Goal: Navigation & Orientation: Find specific page/section

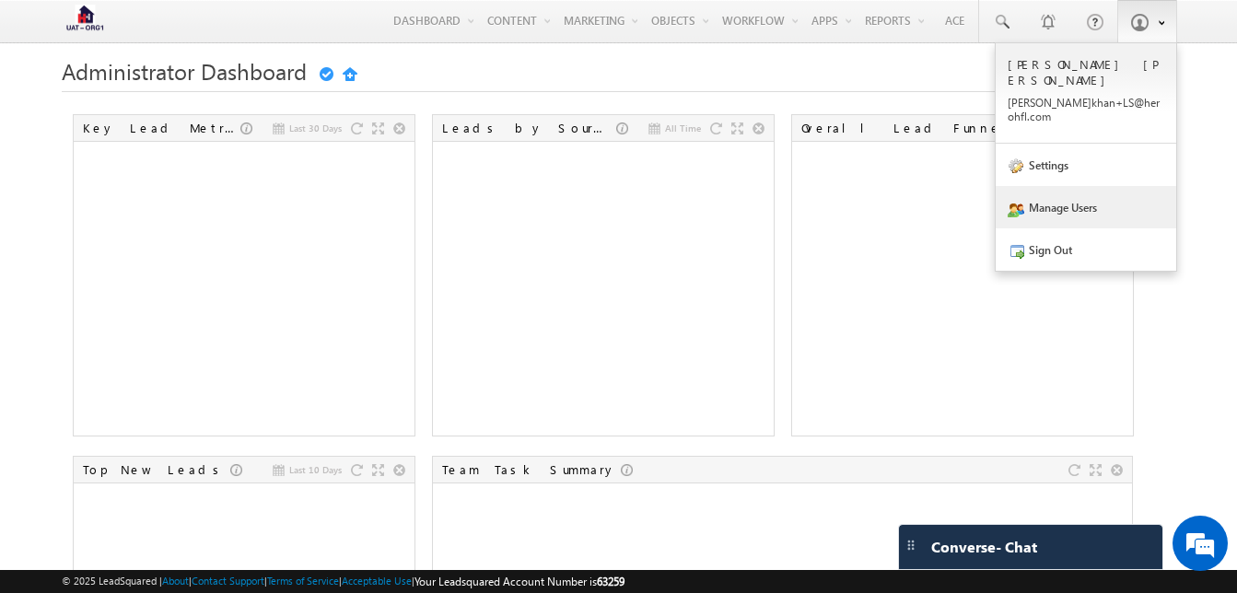
click at [1032, 186] on link "Manage Users" at bounding box center [1086, 207] width 181 height 42
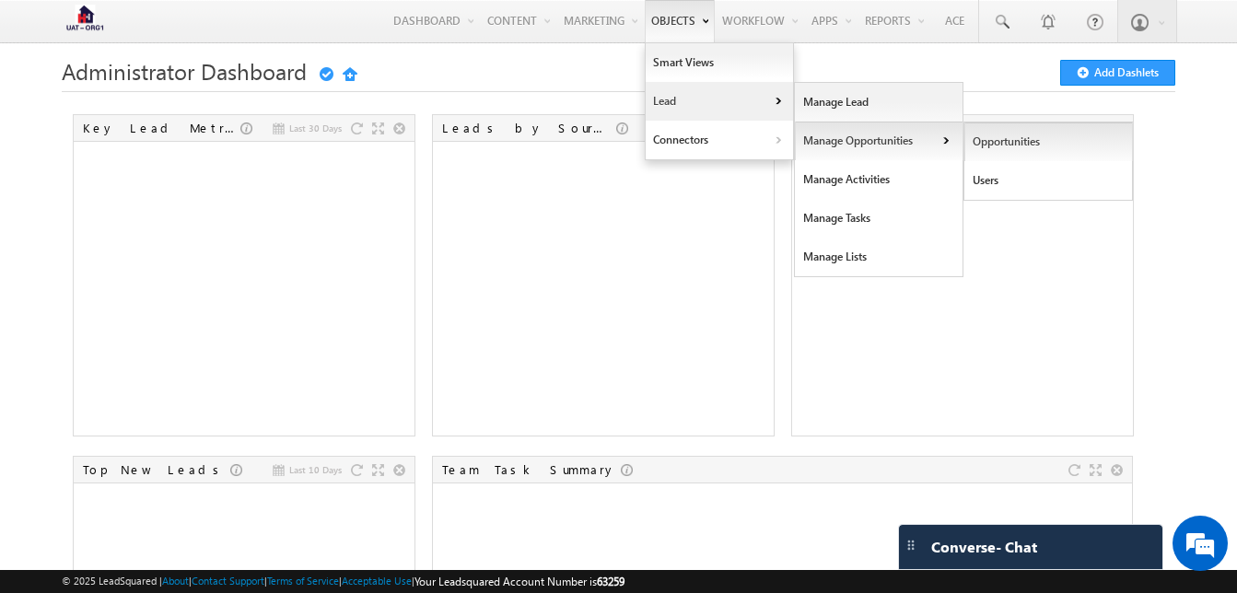
click at [1010, 133] on link "Opportunities" at bounding box center [1048, 142] width 169 height 39
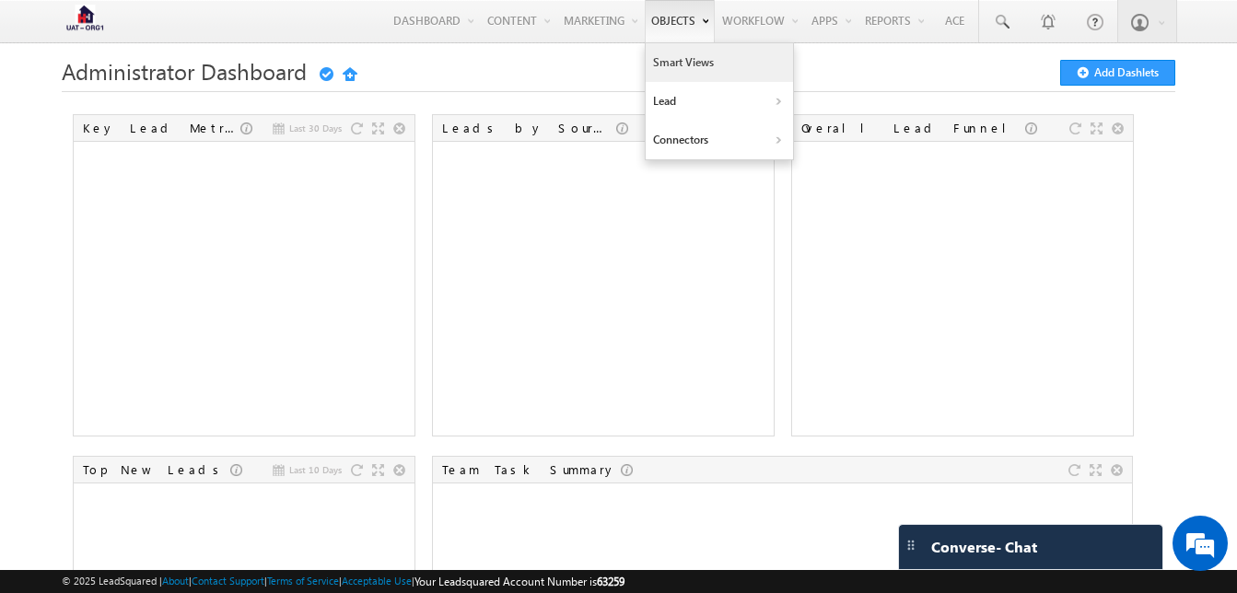
click at [680, 72] on link "Smart Views" at bounding box center [719, 62] width 147 height 39
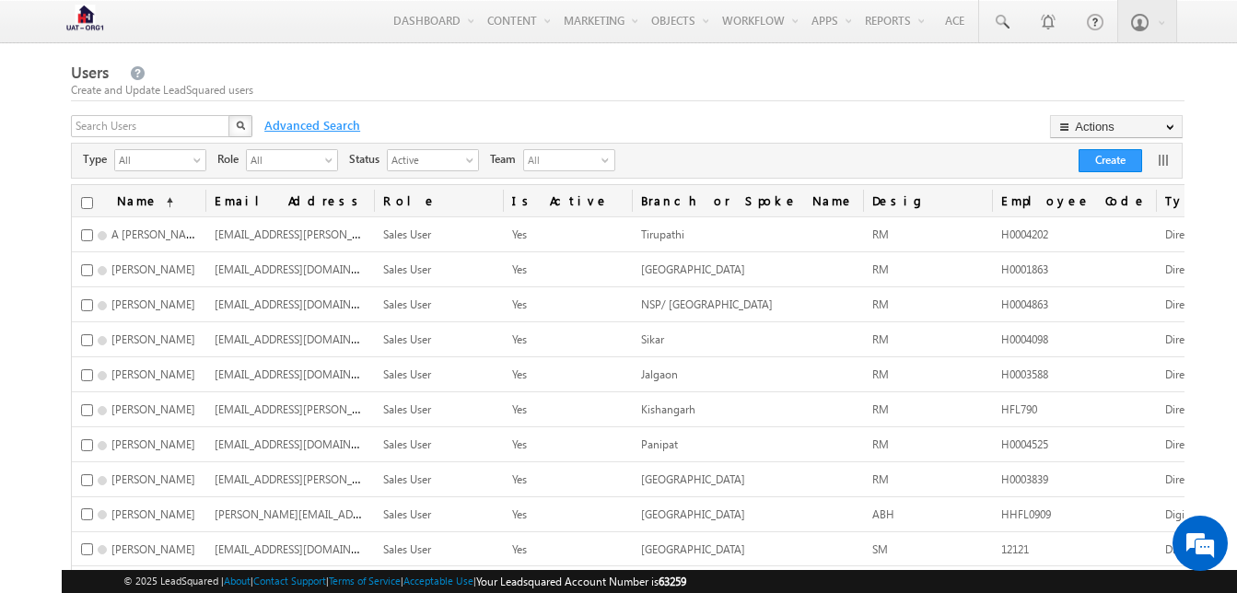
click at [320, 128] on span "Advanced Search" at bounding box center [310, 125] width 111 height 17
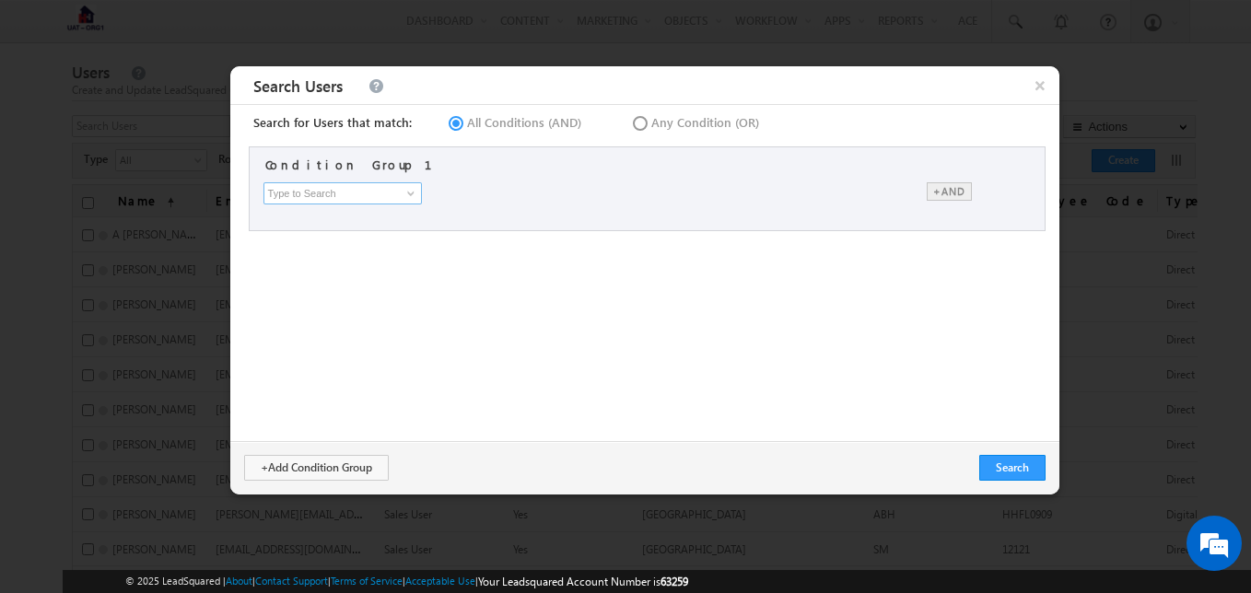
click at [387, 196] on input at bounding box center [342, 193] width 158 height 22
click at [414, 192] on span at bounding box center [410, 193] width 15 height 15
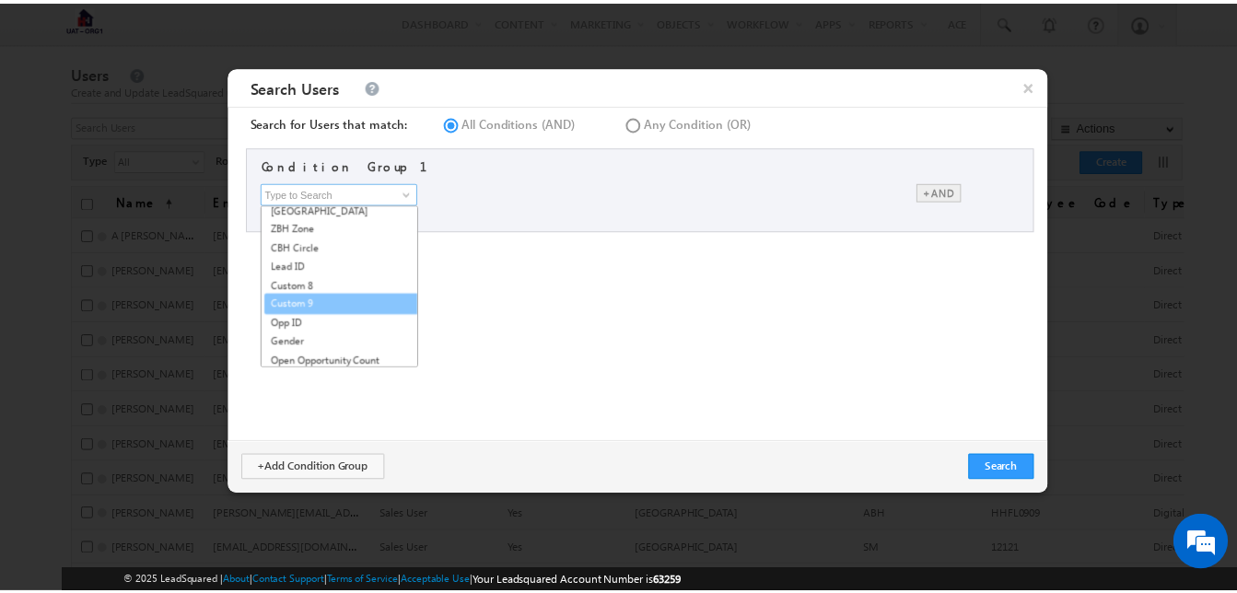
scroll to position [866, 0]
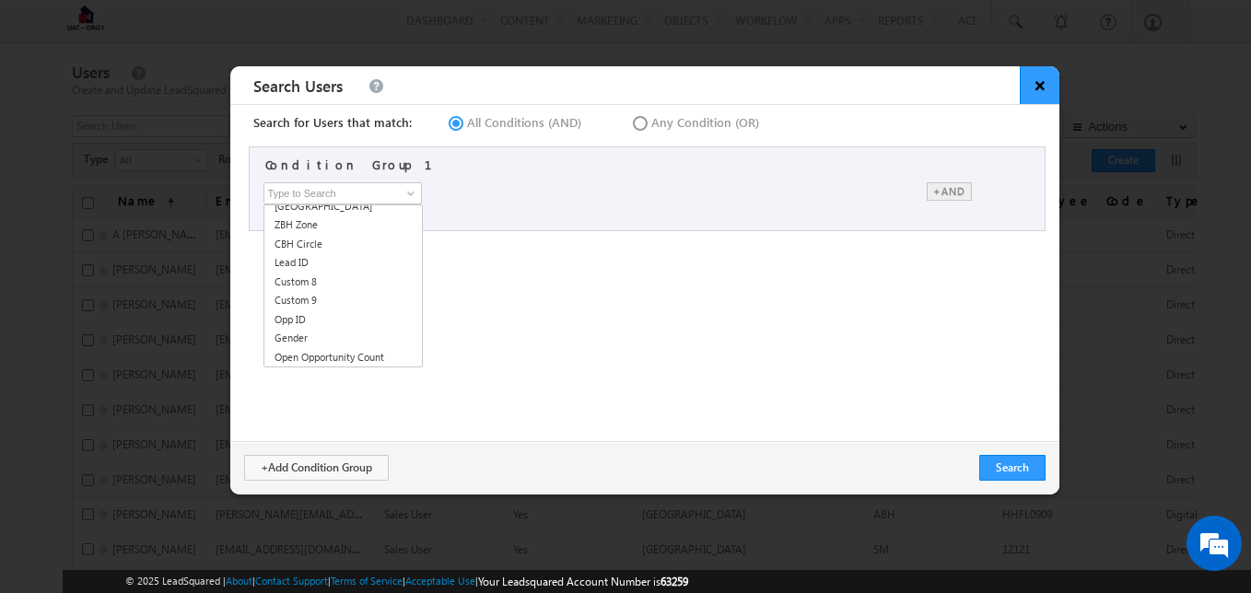
click at [1032, 87] on span "×" at bounding box center [1040, 85] width 40 height 38
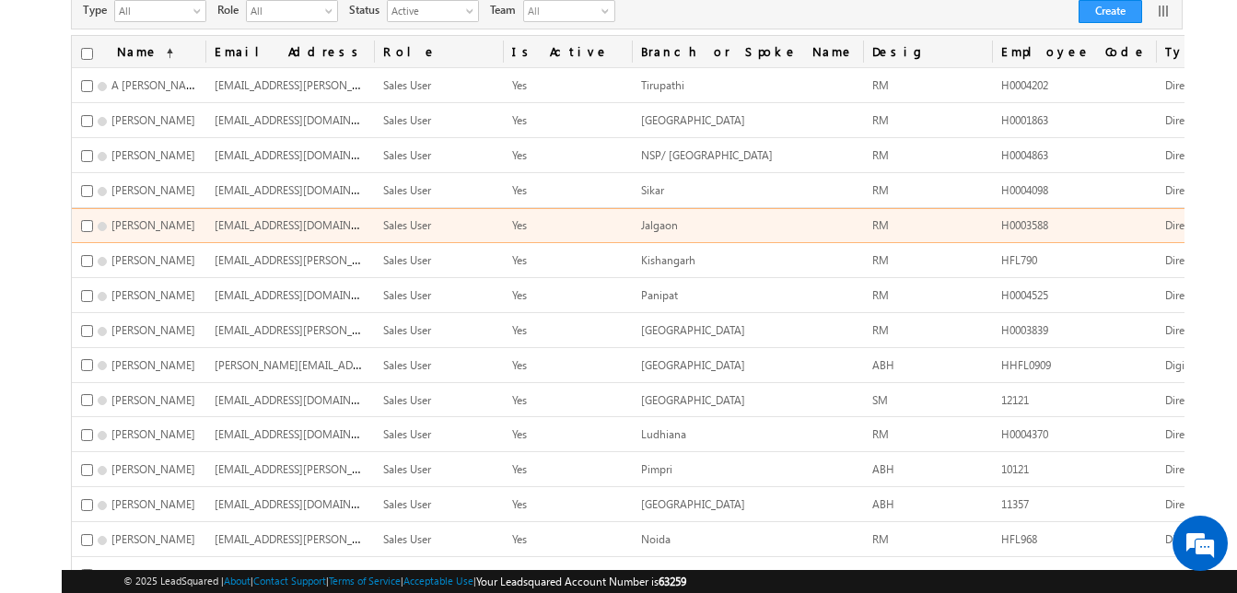
scroll to position [0, 0]
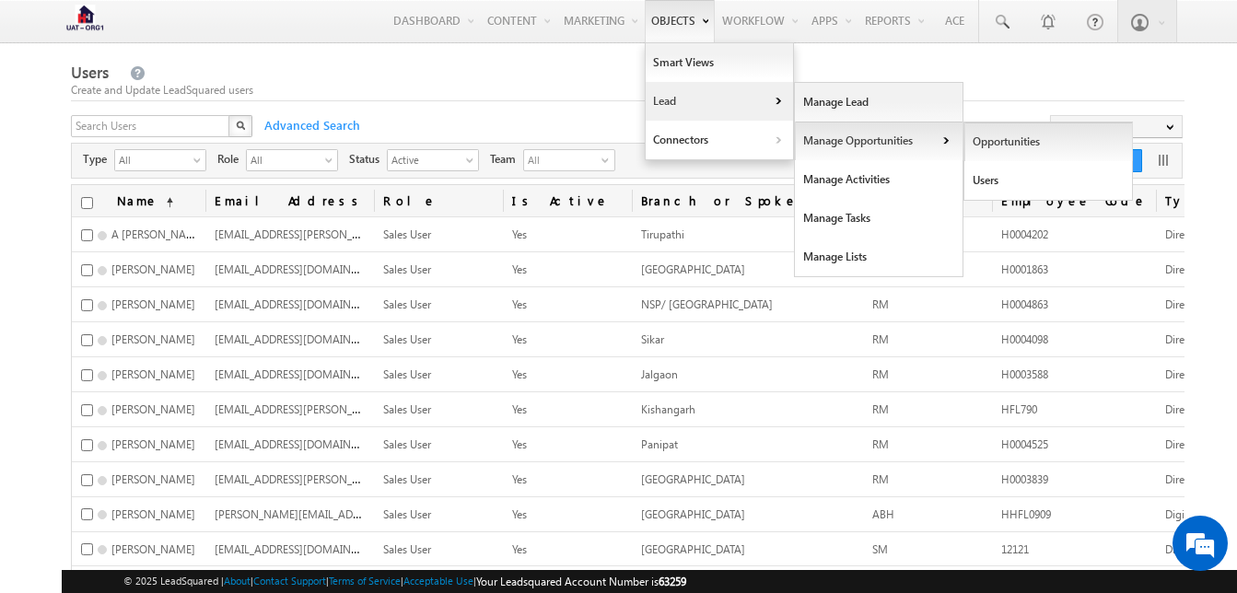
click at [986, 134] on link "Opportunities" at bounding box center [1048, 142] width 169 height 39
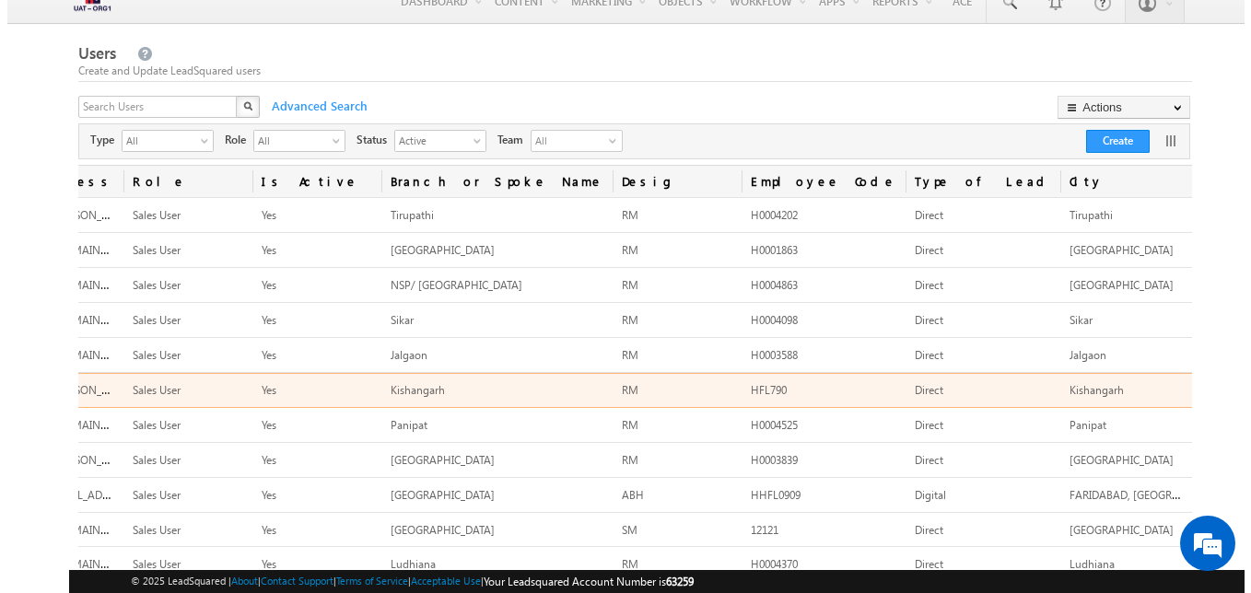
scroll to position [18, 0]
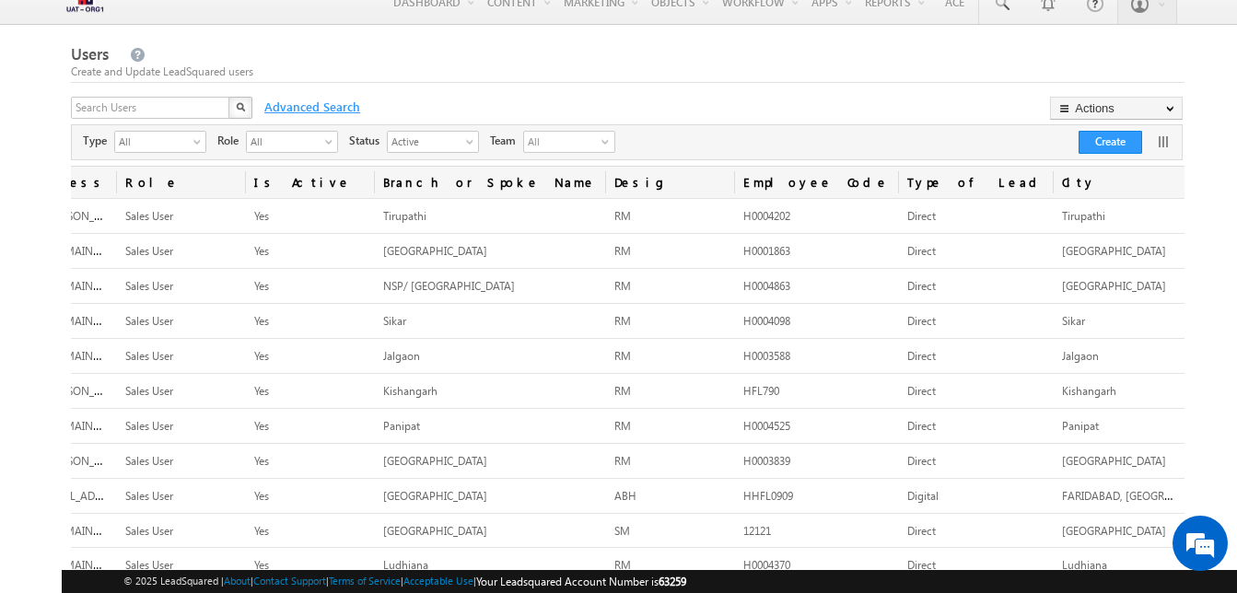
click at [289, 107] on span "Advanced Search" at bounding box center [310, 107] width 111 height 17
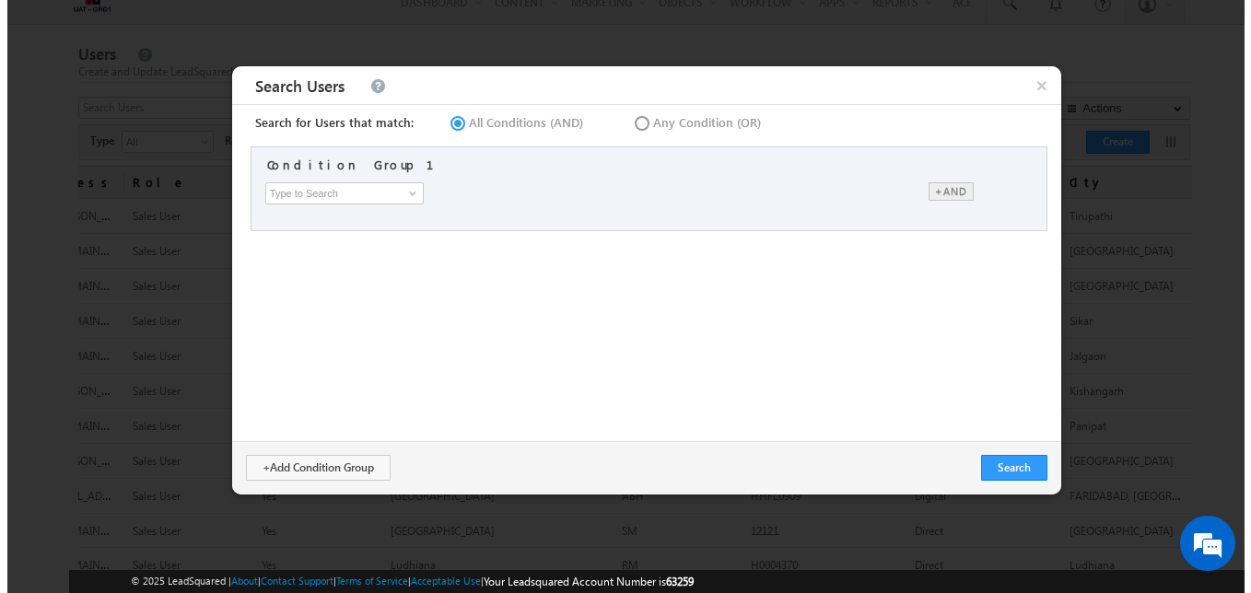
scroll to position [0, 248]
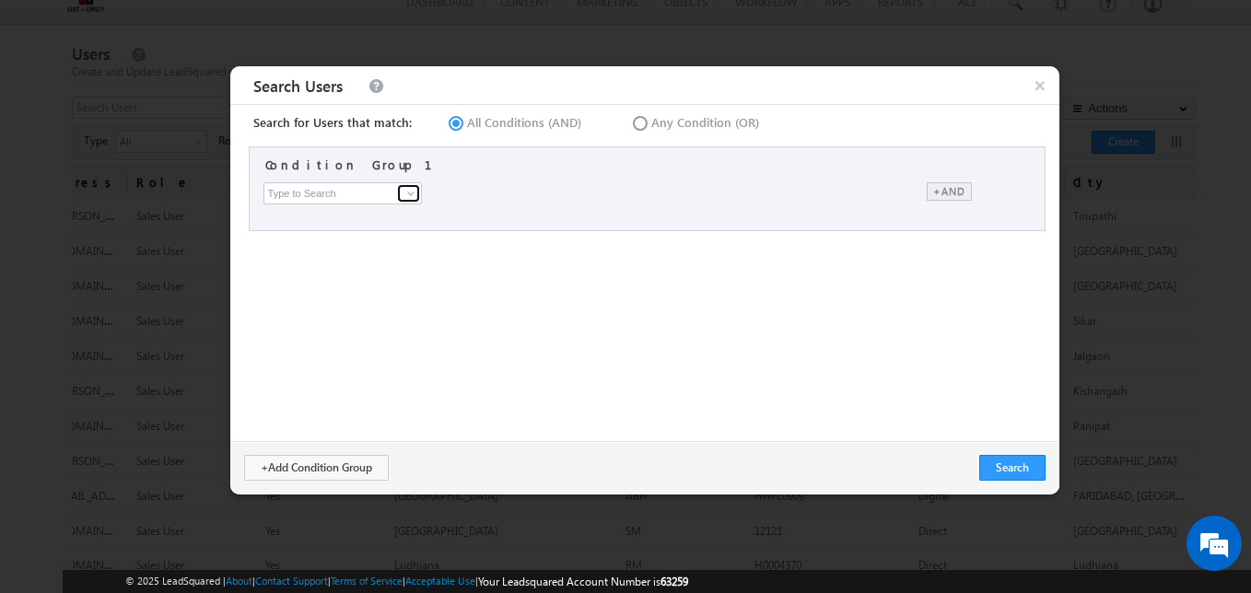
click at [412, 197] on span at bounding box center [410, 193] width 15 height 15
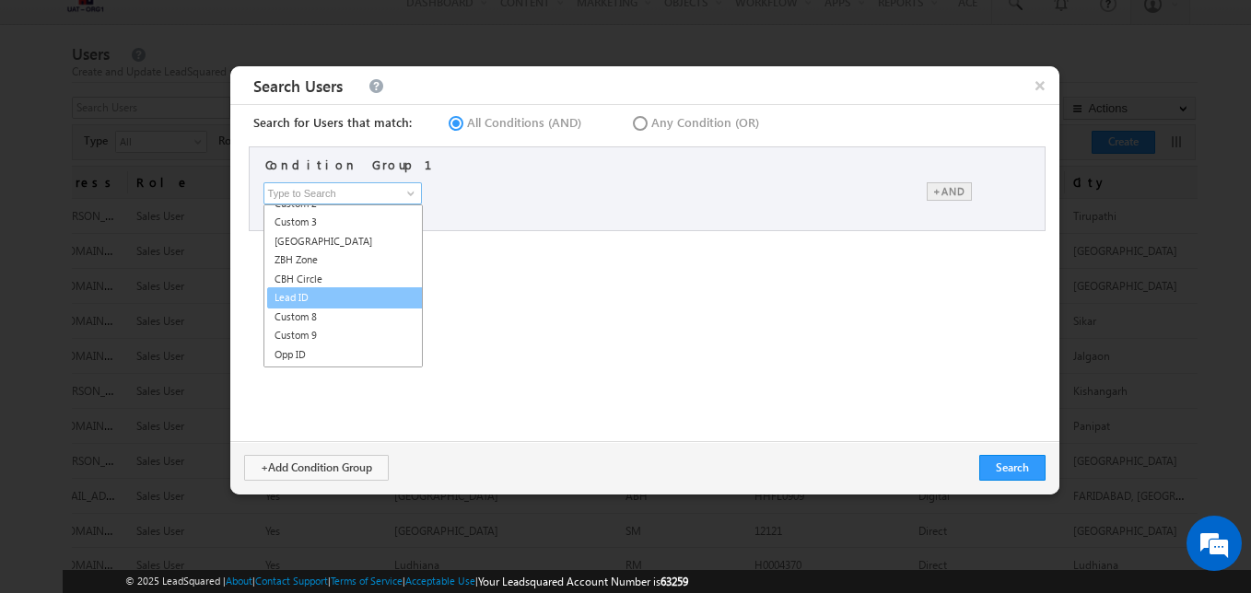
scroll to position [830, 0]
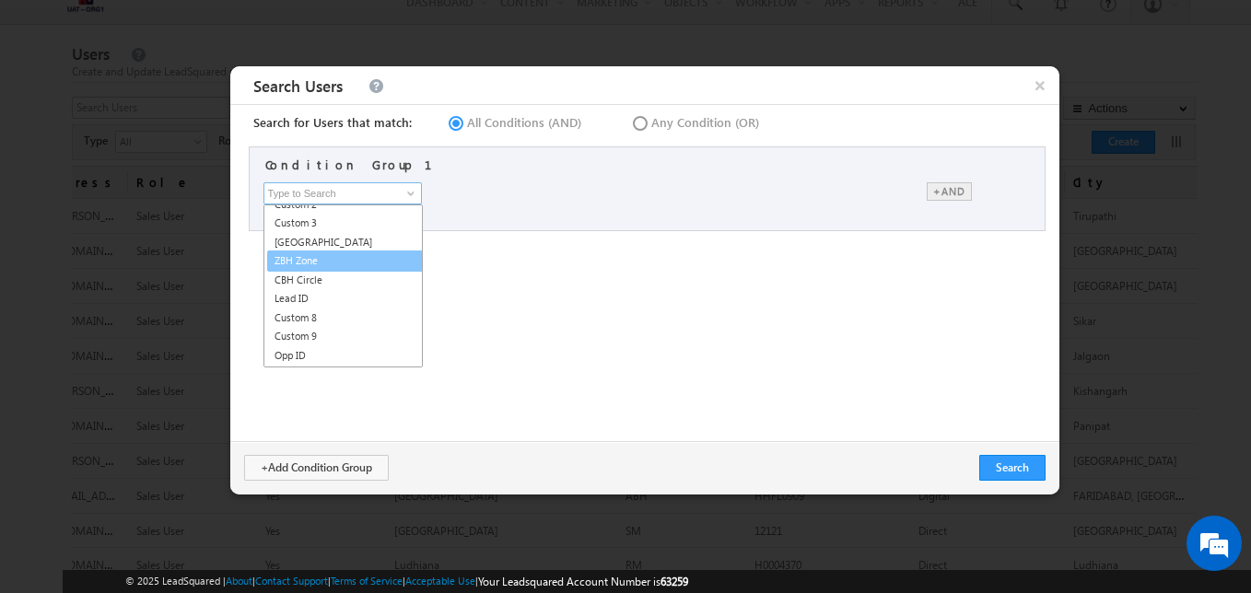
click at [296, 265] on link "ZBH Zone" at bounding box center [346, 261] width 159 height 21
type input "ZBH Zone"
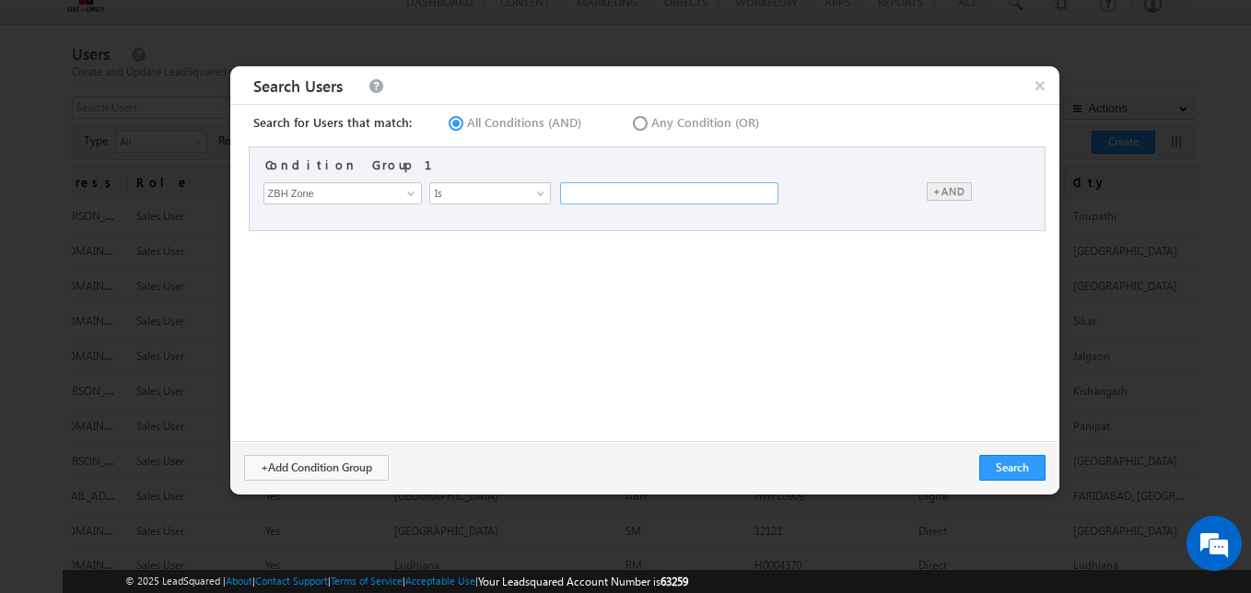
click at [621, 200] on input "text" at bounding box center [669, 193] width 218 height 22
click at [552, 251] on div "Search for Users that match: All Conditions (AND) Any Condition (OR) Condition …" at bounding box center [644, 273] width 829 height 336
click at [592, 186] on input "text" at bounding box center [669, 193] width 218 height 22
click at [394, 184] on input "ZBH Zone" at bounding box center [342, 193] width 158 height 22
click at [407, 196] on span at bounding box center [410, 193] width 15 height 15
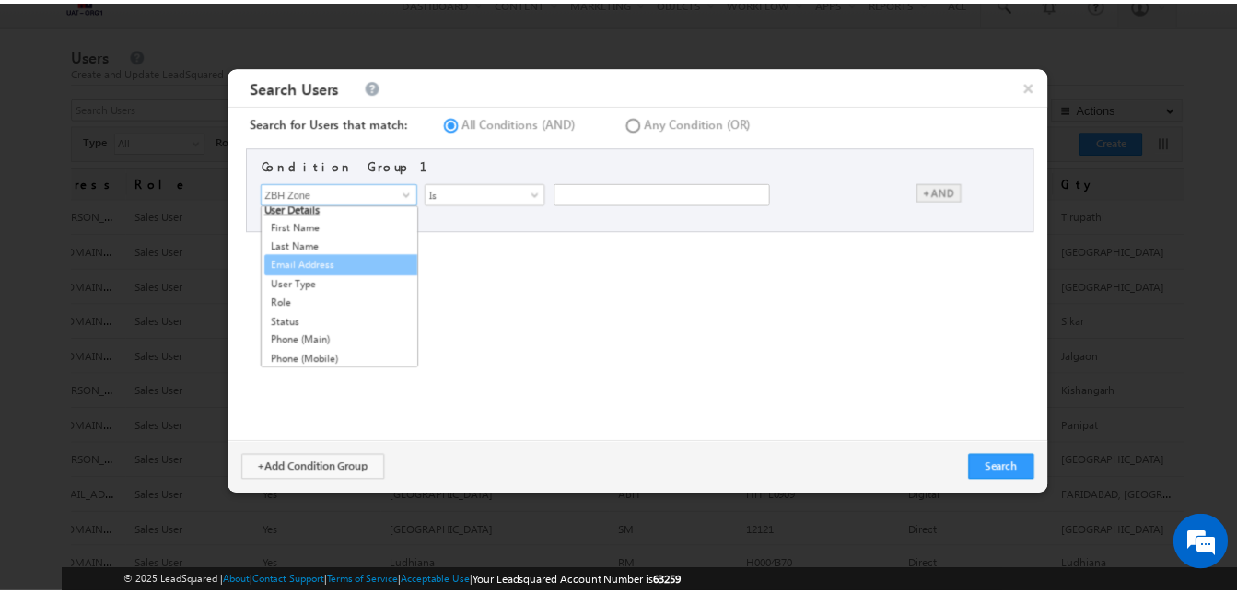
scroll to position [0, 0]
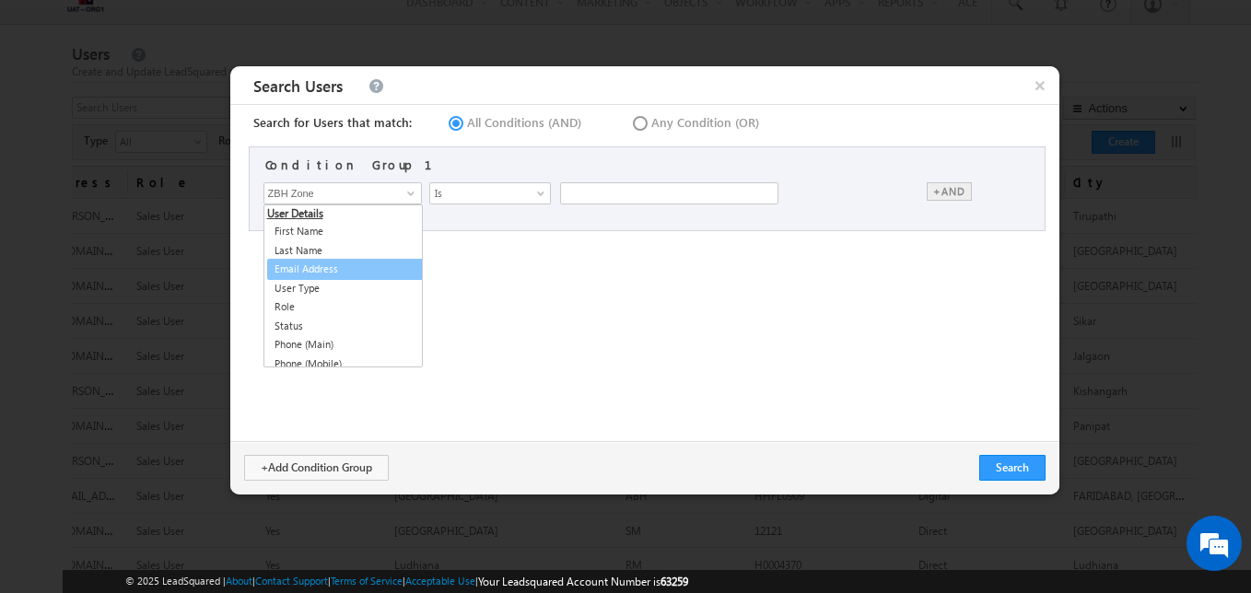
click at [517, 280] on div "Search for Users that match: All Conditions (AND) Any Condition (OR) Condition …" at bounding box center [644, 273] width 829 height 336
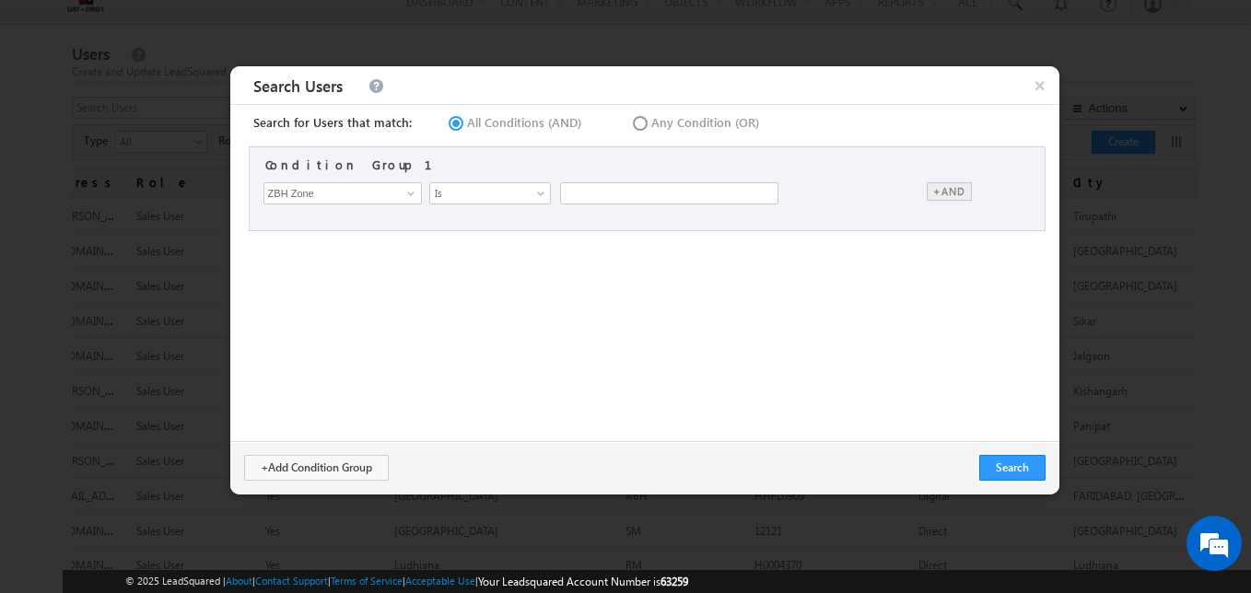
click at [1028, 88] on span "×" at bounding box center [1040, 85] width 39 height 38
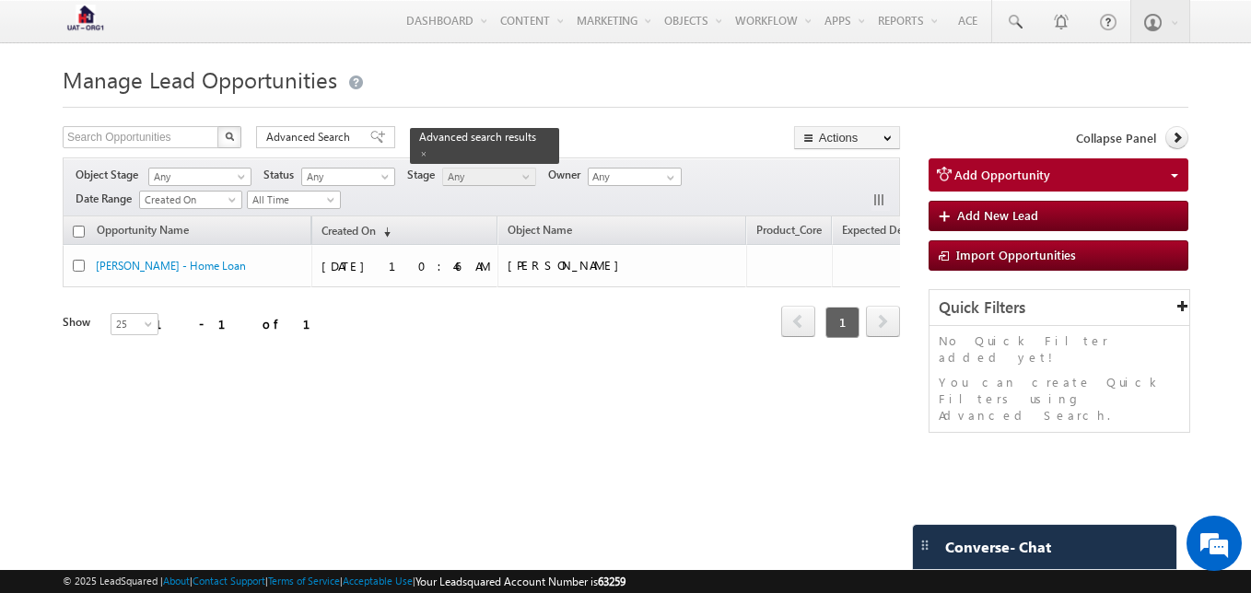
click at [428, 149] on span at bounding box center [423, 153] width 9 height 9
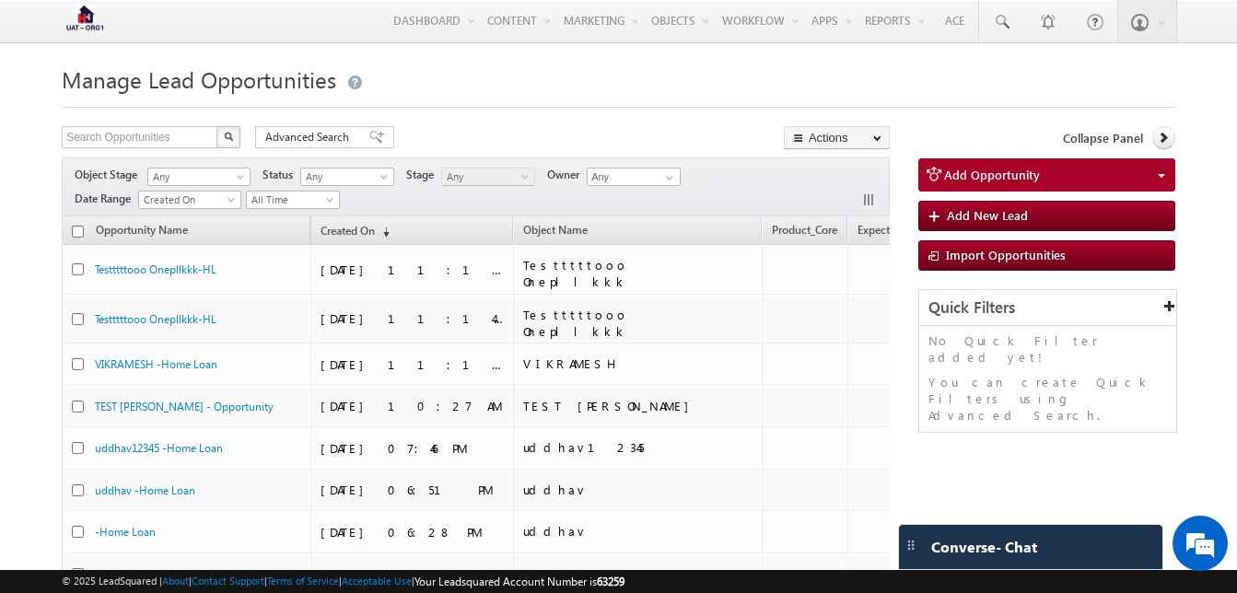
click at [586, 189] on div "Object Stage Any Any Activity Type Opportunity User Opportunity Status Any Open…" at bounding box center [476, 187] width 828 height 59
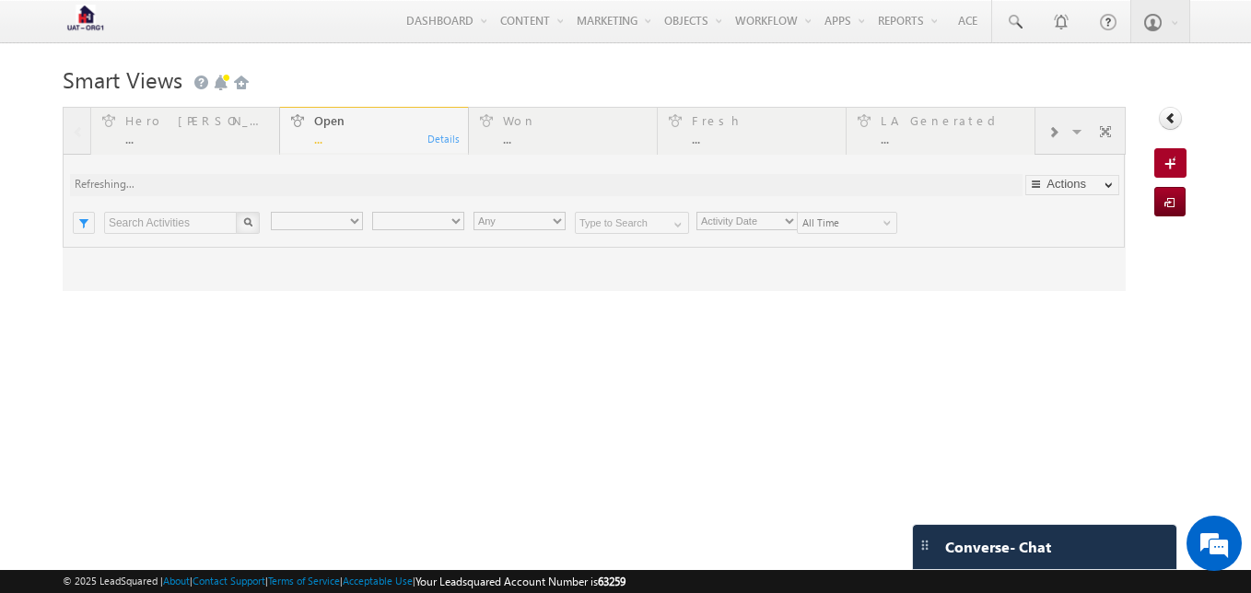
type input "Any Owner"
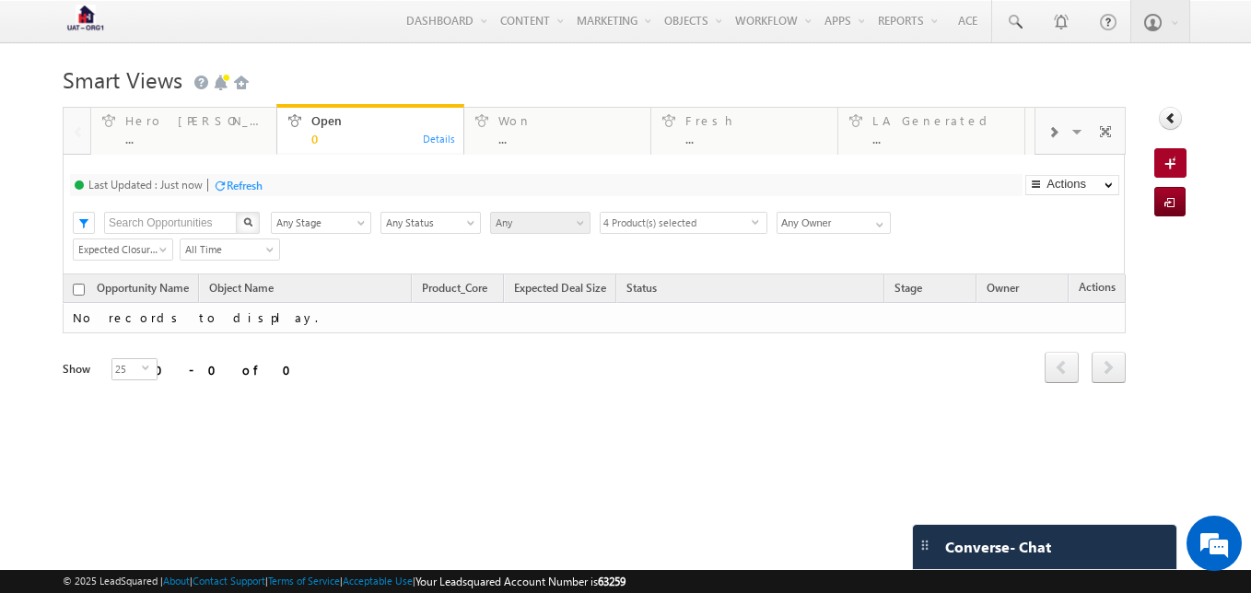
click at [82, 23] on img at bounding box center [86, 21] width 46 height 32
